Goal: Information Seeking & Learning: Learn about a topic

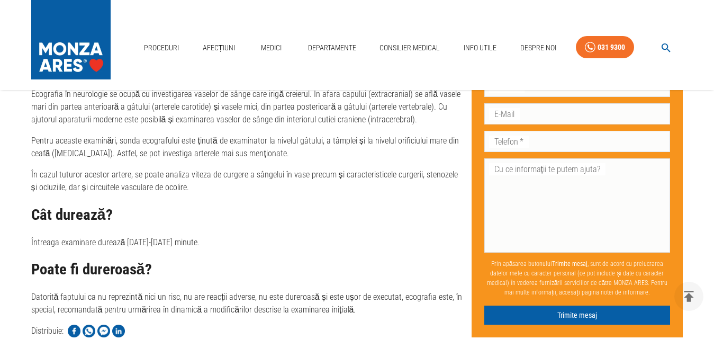
scroll to position [1436, 0]
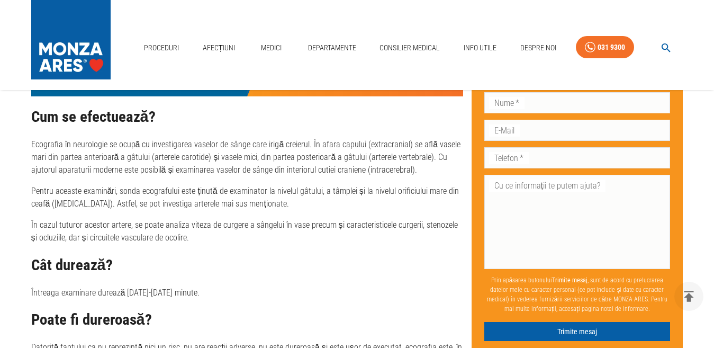
scroll to position [212, 0]
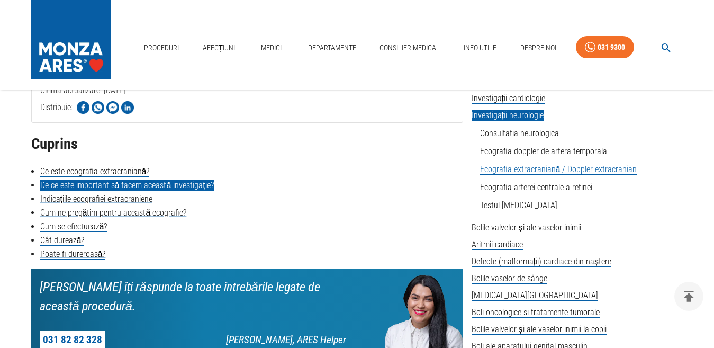
click at [119, 183] on link "De ce este important să facem această investigație?" at bounding box center [127, 185] width 174 height 11
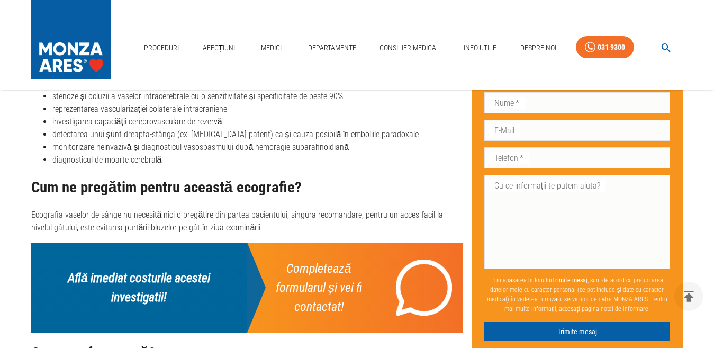
scroll to position [1227, 0]
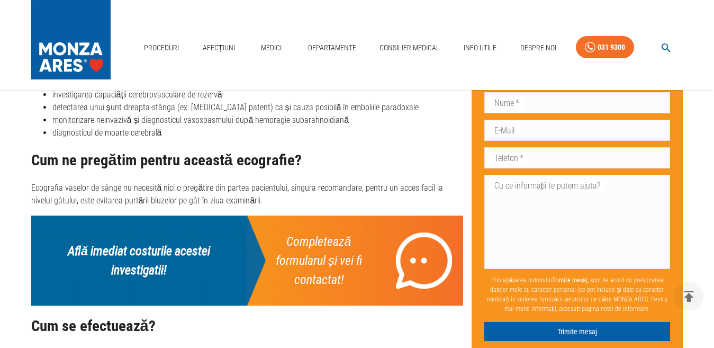
scroll to position [212, 0]
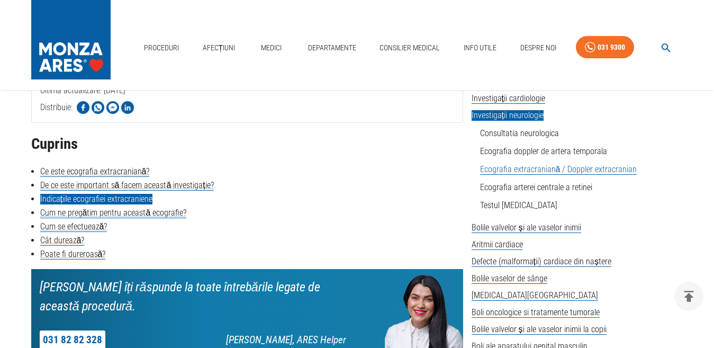
click at [123, 199] on link "Indicațiile ecografiei extracraniene" at bounding box center [96, 199] width 112 height 11
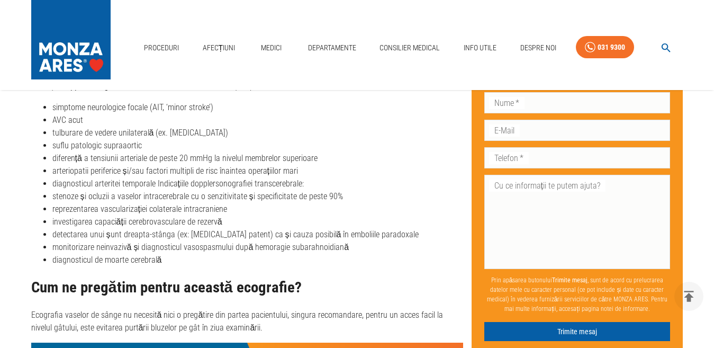
scroll to position [1108, 0]
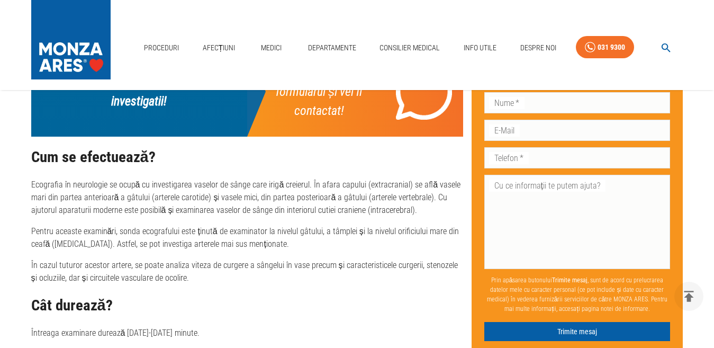
scroll to position [212, 0]
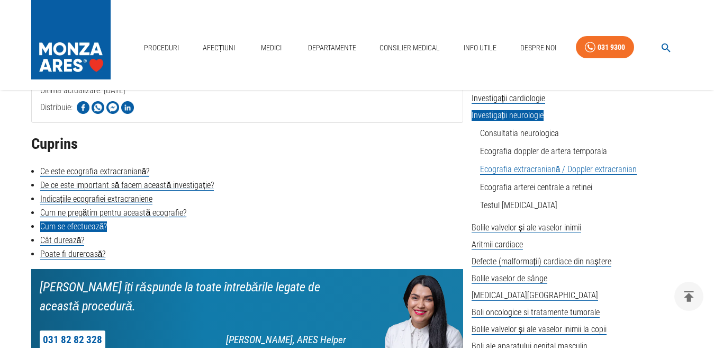
click at [103, 228] on link "Cum se efectuează?" at bounding box center [73, 226] width 67 height 11
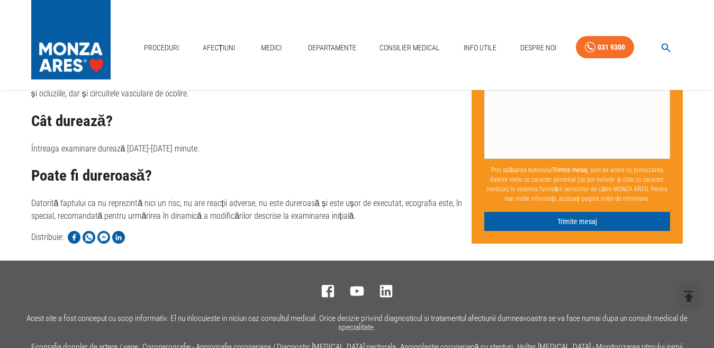
scroll to position [1333, 0]
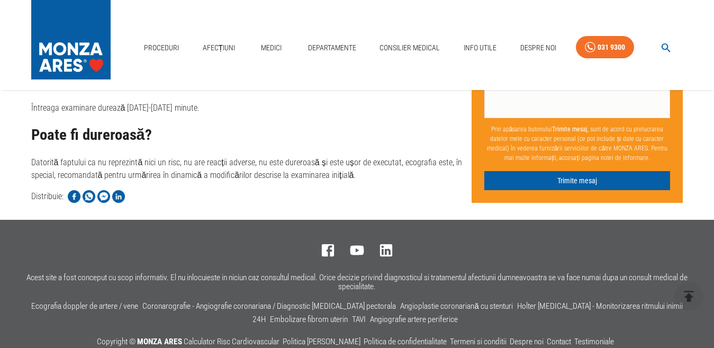
scroll to position [212, 0]
